Goal: Information Seeking & Learning: Understand process/instructions

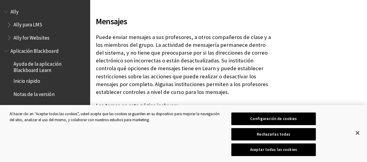
scroll to position [813, 0]
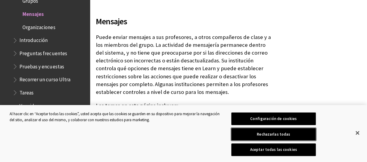
click at [305, 136] on button "Rechazarlas todas" at bounding box center [273, 134] width 85 height 13
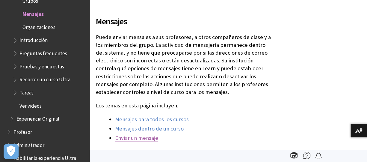
click at [123, 138] on link "Enviar un mensaje" at bounding box center [136, 137] width 43 height 7
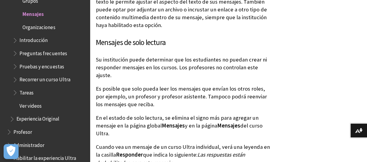
scroll to position [1822, 0]
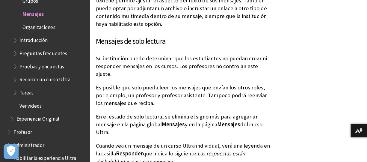
click at [19, 131] on span "Profesor" at bounding box center [22, 131] width 19 height 8
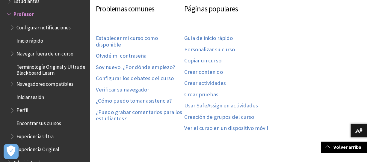
scroll to position [120, 0]
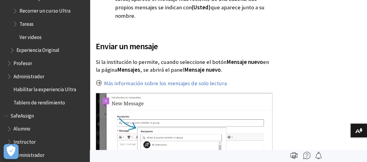
scroll to position [886, 0]
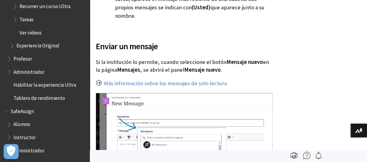
click at [22, 124] on span "Alumno" at bounding box center [21, 123] width 17 height 8
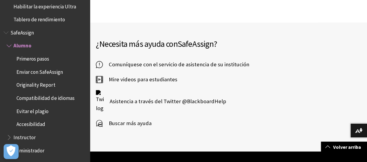
scroll to position [300, 0]
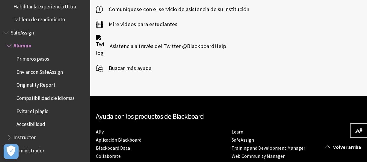
click at [30, 59] on span "Primeros pasos" at bounding box center [32, 58] width 33 height 8
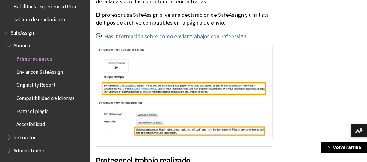
scroll to position [240, 0]
